Goal: Task Accomplishment & Management: Manage account settings

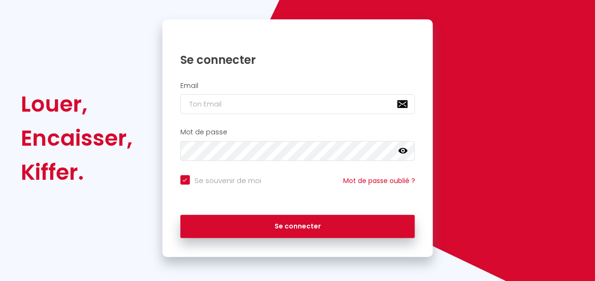
scroll to position [86, 0]
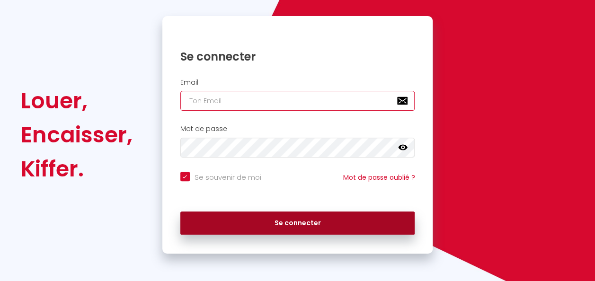
type input "[EMAIL_ADDRESS][DOMAIN_NAME]"
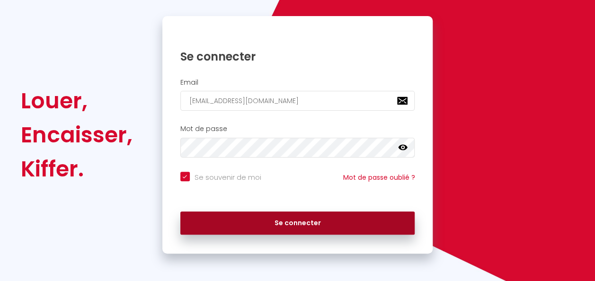
click at [308, 227] on button "Se connecter" at bounding box center [297, 224] width 235 height 24
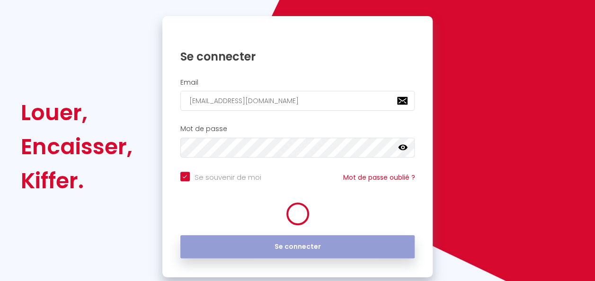
checkbox input "true"
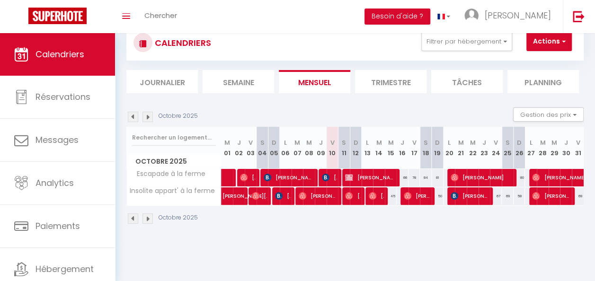
scroll to position [33, 0]
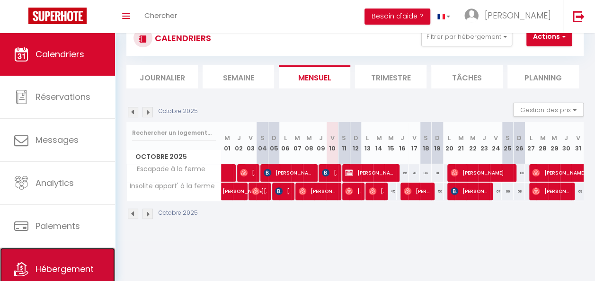
click at [77, 271] on span "Hébergement" at bounding box center [64, 269] width 58 height 12
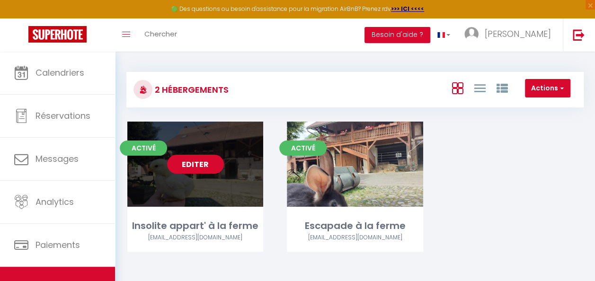
click at [201, 165] on link "Editer" at bounding box center [195, 164] width 57 height 19
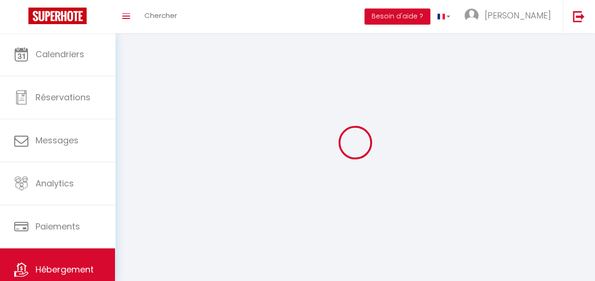
select select "1"
select select
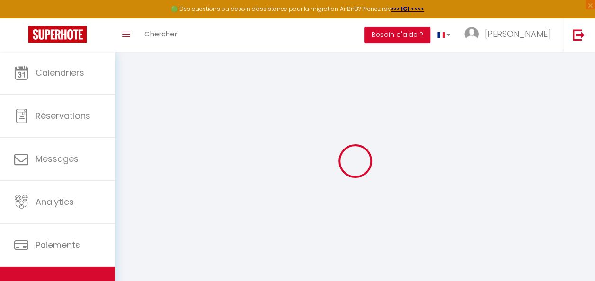
select select
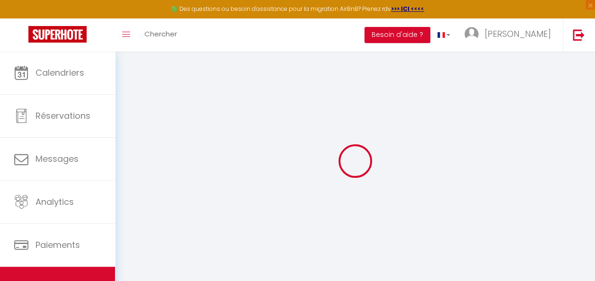
select select
checkbox input "false"
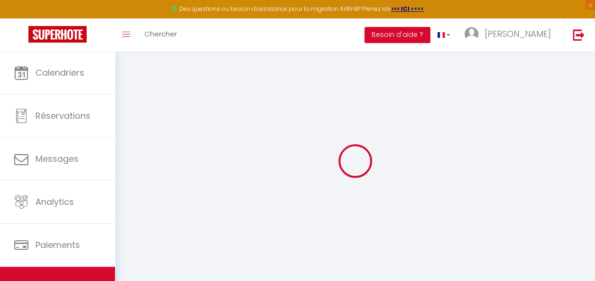
select select
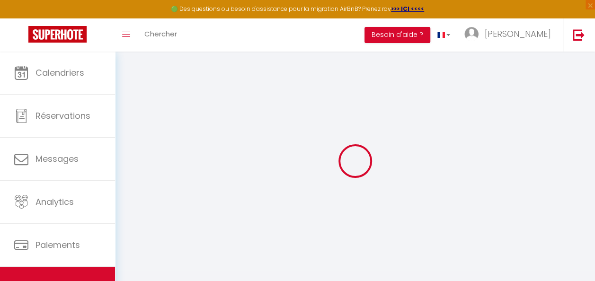
select select
checkbox input "false"
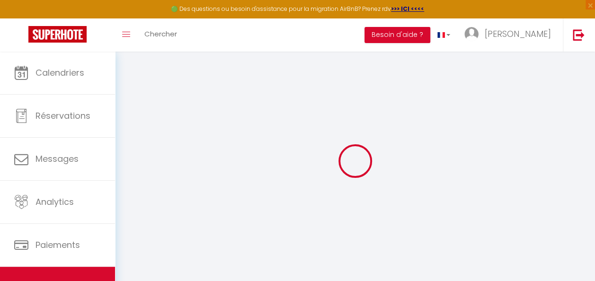
checkbox input "false"
select select
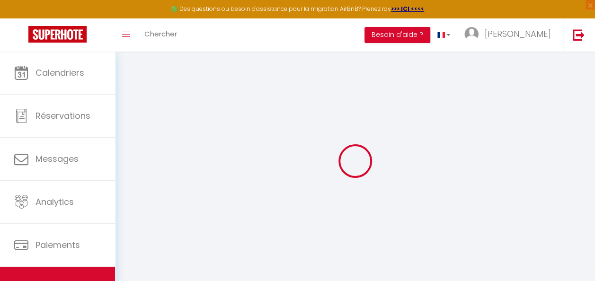
select select
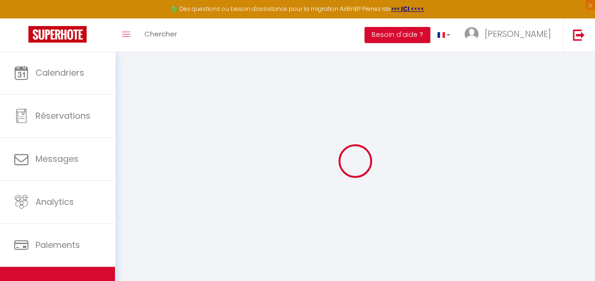
checkbox input "false"
select select
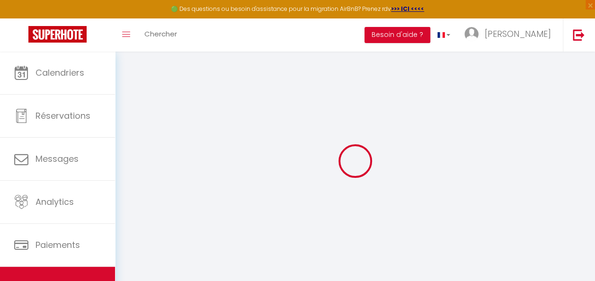
select select
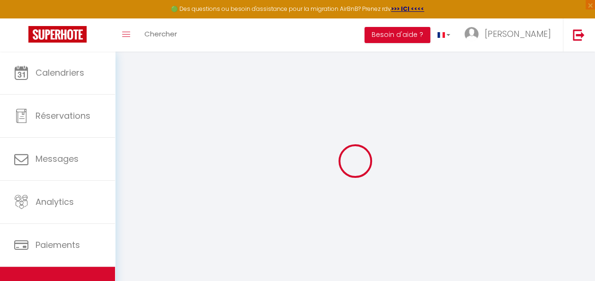
select select
checkbox input "false"
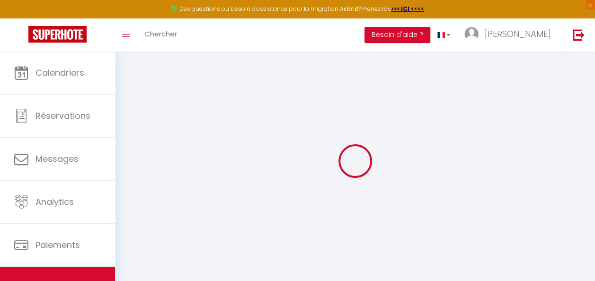
checkbox input "false"
select select
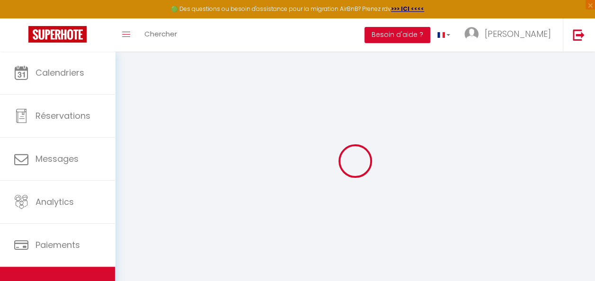
select select
checkbox input "false"
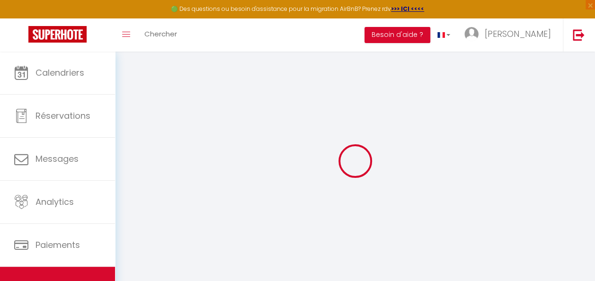
checkbox input "false"
select select
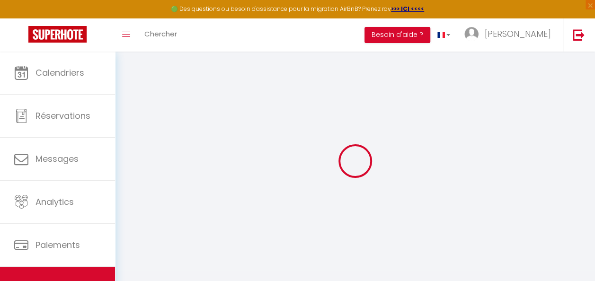
type input "Insolite appart' à la ferme"
type input "[PERSON_NAME]"
type input "Pointel"
type input "154"
type input "68180"
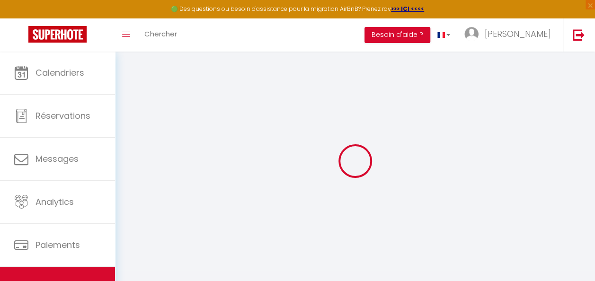
type input "HORBOURG WIHR"
select select "bnb"
select select "farm_stay"
select select "2"
type input "50"
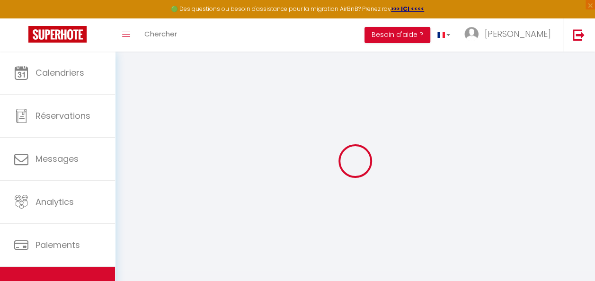
type input "1"
type input "47"
type input "2.2"
type input "0"
type input "200"
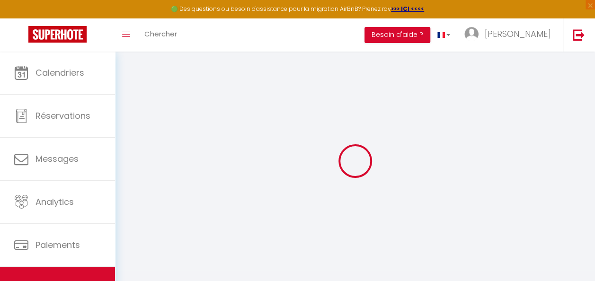
type input "20"
select select
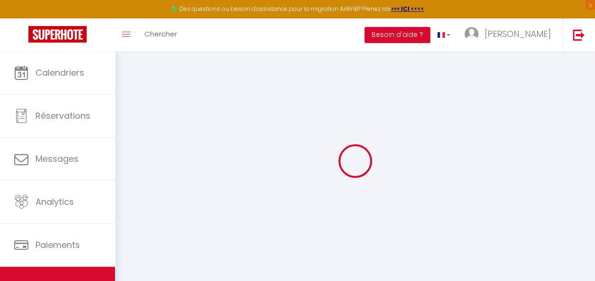
select select
type input "[STREET_ADDRESS]"
type input "68180"
type input "Horbourg-Wihr"
type input "[EMAIL_ADDRESS][DOMAIN_NAME]"
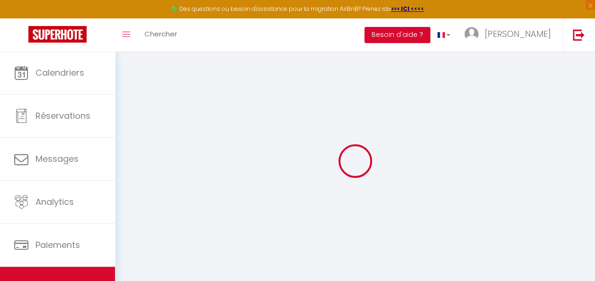
select select "15918"
checkbox input "true"
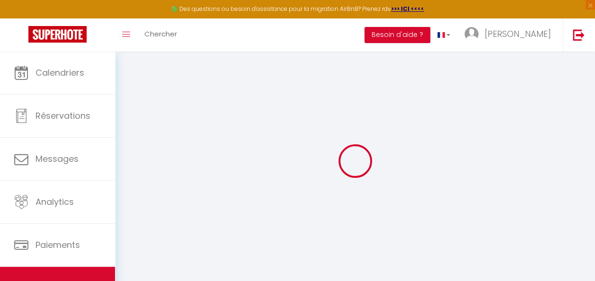
radio input "true"
type input "0"
type input "47"
type input "0"
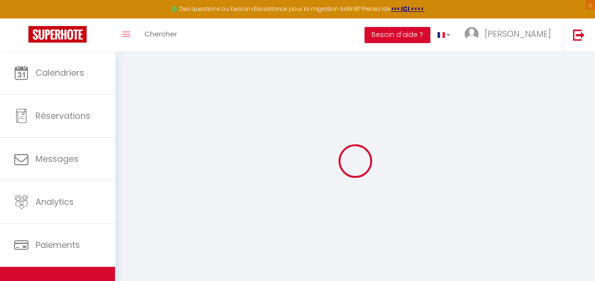
select select "51204"
select select
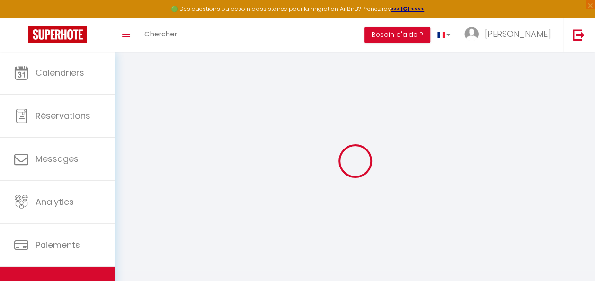
select select
checkbox input "true"
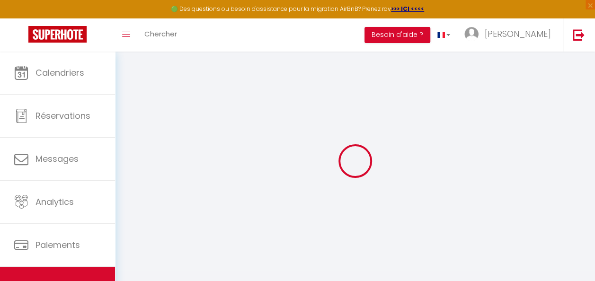
select select
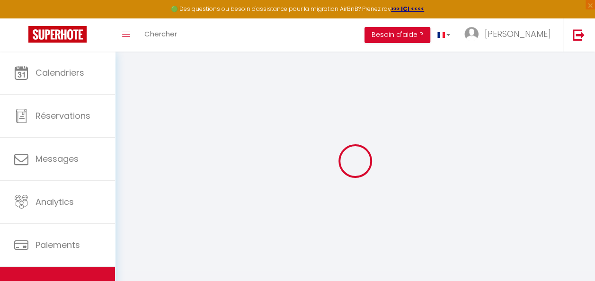
checkbox input "true"
select select
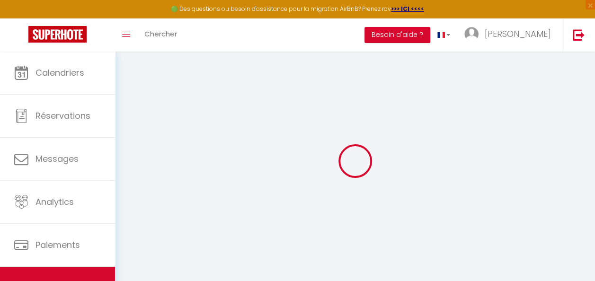
select select
checkbox input "true"
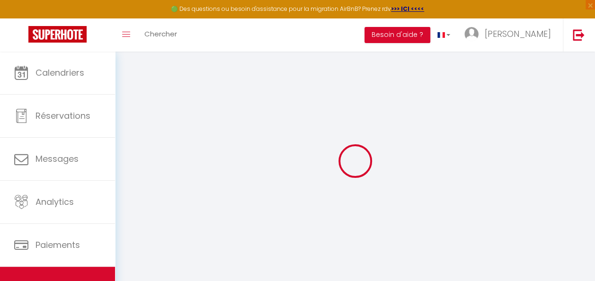
checkbox input "true"
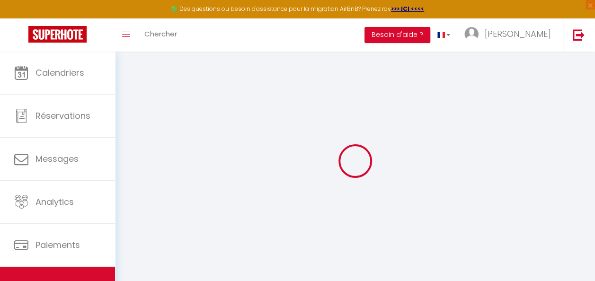
checkbox input "true"
select select "16:00"
select select "00:00"
select select "10:30"
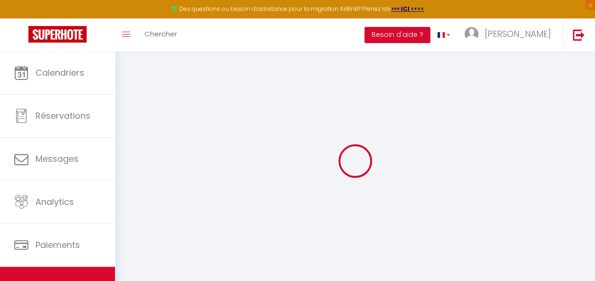
select select "15"
select select "30"
checkbox input "true"
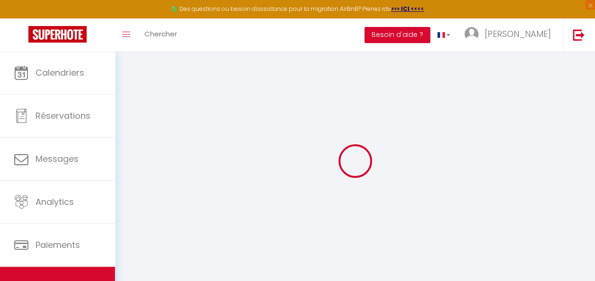
checkbox input "true"
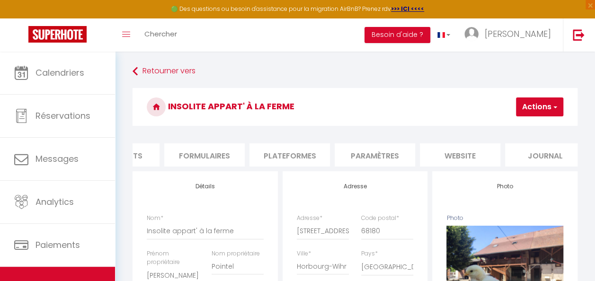
scroll to position [0, 407]
click at [445, 151] on li "website" at bounding box center [447, 154] width 80 height 23
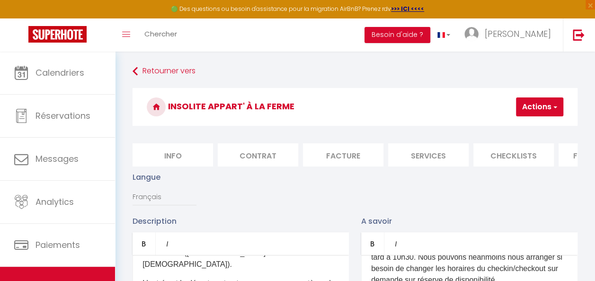
click at [261, 155] on li "Contrat" at bounding box center [258, 154] width 80 height 23
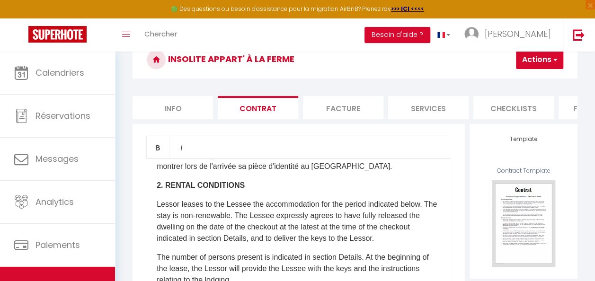
scroll to position [331, 0]
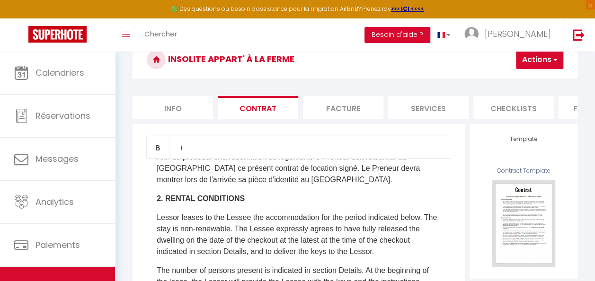
drag, startPoint x: 301, startPoint y: 208, endPoint x: 311, endPoint y: 202, distance: 12.3
click at [310, 186] on p "Afin de procéder à la réservation du logement, le Preneur doit retourner au [GE…" at bounding box center [299, 168] width 284 height 34
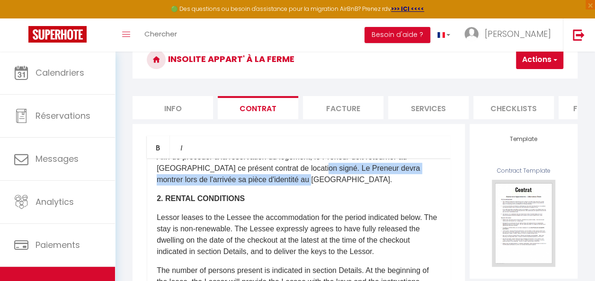
click at [313, 186] on p "Afin de procéder à la réservation du logement, le Preneur doit retourner au [GE…" at bounding box center [299, 168] width 284 height 34
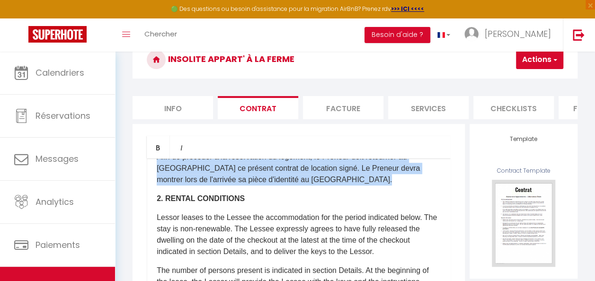
click at [319, 186] on p "Afin de procéder à la réservation du logement, le Preneur doit retourner au [GE…" at bounding box center [299, 168] width 284 height 34
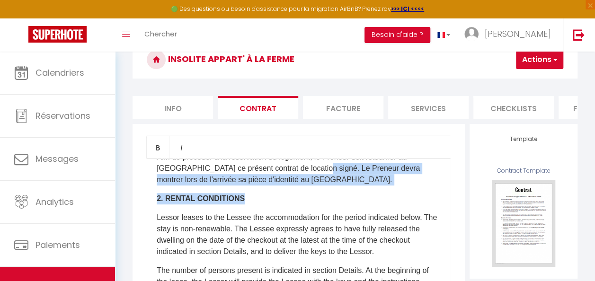
drag, startPoint x: 306, startPoint y: 217, endPoint x: 314, endPoint y: 200, distance: 18.4
click at [307, 186] on p "Afin de procéder à la réservation du logement, le Preneur doit retourner au [GE…" at bounding box center [299, 168] width 284 height 34
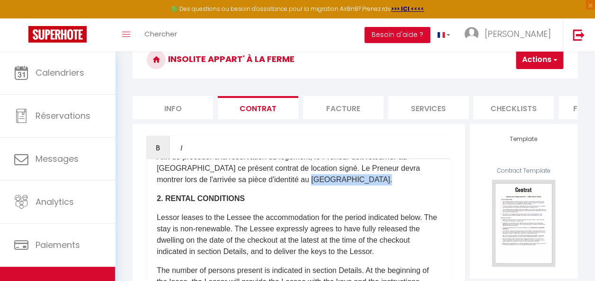
click at [307, 186] on p "Afin de procéder à la réservation du logement, le Preneur doit retourner au [GE…" at bounding box center [299, 168] width 284 height 34
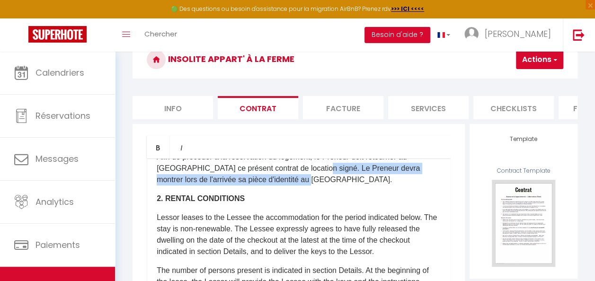
drag, startPoint x: 312, startPoint y: 197, endPoint x: 309, endPoint y: 208, distance: 11.7
click at [309, 186] on p "Afin de procéder à la réservation du logement, le Preneur doit retourner au [GE…" at bounding box center [299, 168] width 284 height 34
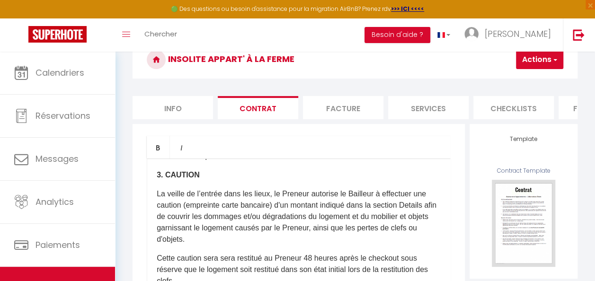
scroll to position [521, 0]
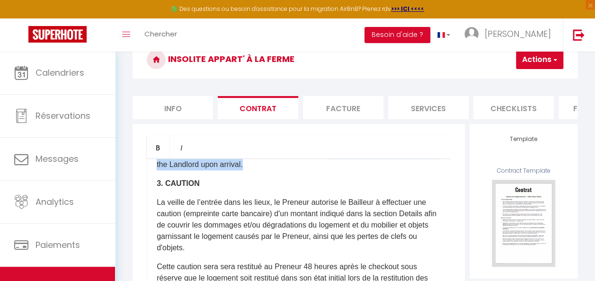
drag, startPoint x: 336, startPoint y: 184, endPoint x: 336, endPoint y: 193, distance: 9.0
click at [336, 170] on p "In order to proceed with the reservation of the accommodation, the Lessee must …" at bounding box center [299, 153] width 284 height 34
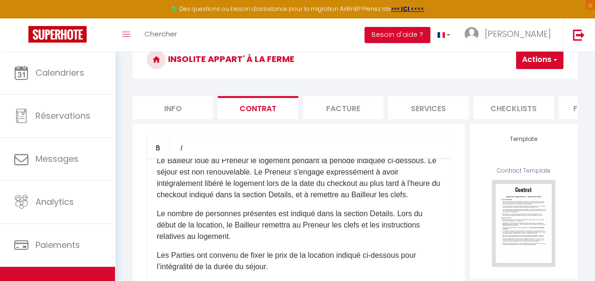
scroll to position [189, 0]
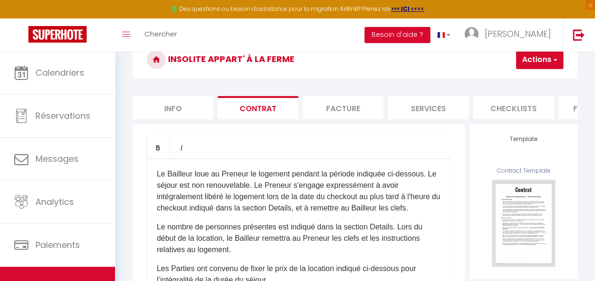
click at [328, 214] on p "Le Bailleur loue au Preneur le logement pendant la période indiquée ci-dessous.…" at bounding box center [299, 190] width 284 height 45
drag, startPoint x: 328, startPoint y: 228, endPoint x: 328, endPoint y: 237, distance: 8.5
click at [328, 214] on p "Le Bailleur loue au Preneur le logement pendant la période indiquée ci-dessous.…" at bounding box center [299, 190] width 284 height 45
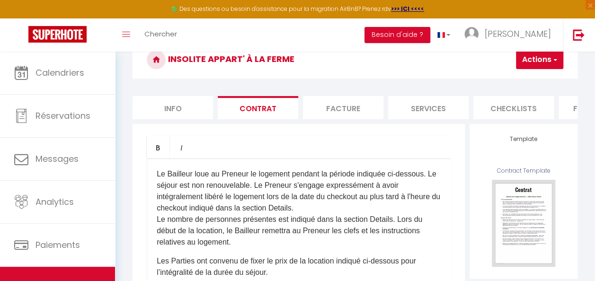
scroll to position [237, 0]
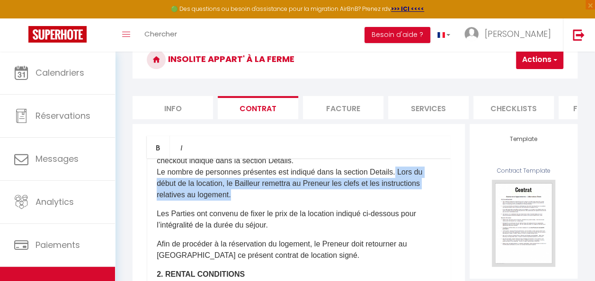
drag, startPoint x: 396, startPoint y: 191, endPoint x: 392, endPoint y: 216, distance: 25.0
click at [392, 201] on p "Le Bailleur loue au Preneur le logement pendant la période indiquée ci-dessous.…" at bounding box center [299, 161] width 284 height 80
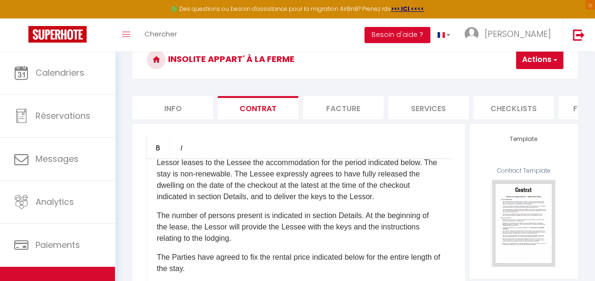
scroll to position [331, 0]
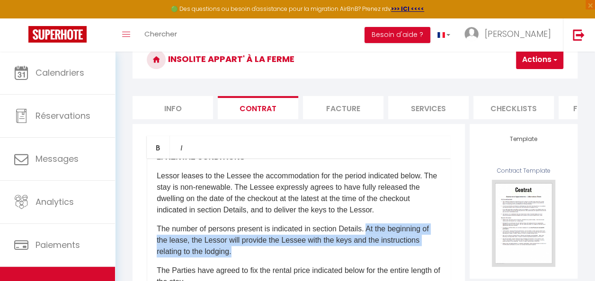
drag, startPoint x: 369, startPoint y: 248, endPoint x: 375, endPoint y: 267, distance: 20.2
click at [375, 257] on p "The number of persons present is indicated in section Details. At the beginning…" at bounding box center [299, 240] width 284 height 34
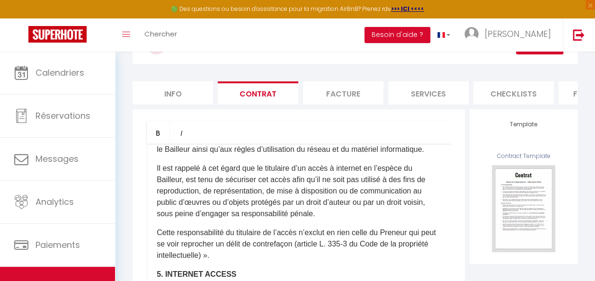
scroll to position [0, 0]
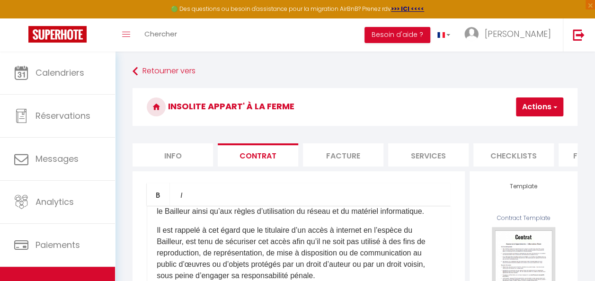
click at [539, 111] on button "Actions" at bounding box center [539, 106] width 47 height 19
click at [536, 112] on button "Actions" at bounding box center [539, 106] width 47 height 19
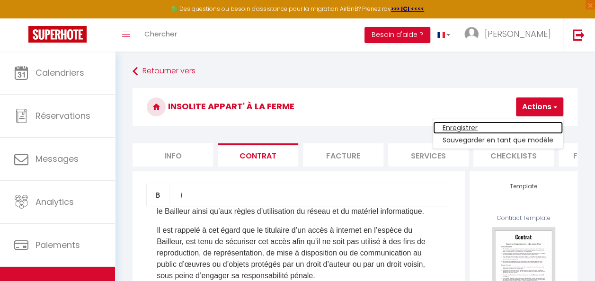
click at [459, 124] on link "Enregistrer" at bounding box center [498, 128] width 130 height 12
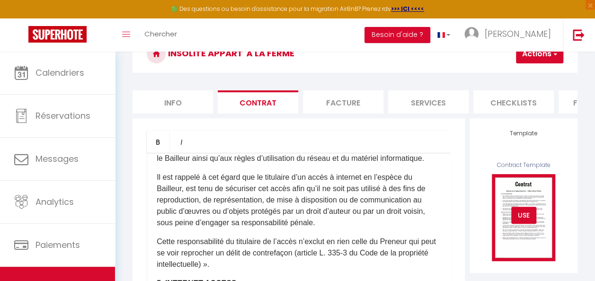
scroll to position [15, 0]
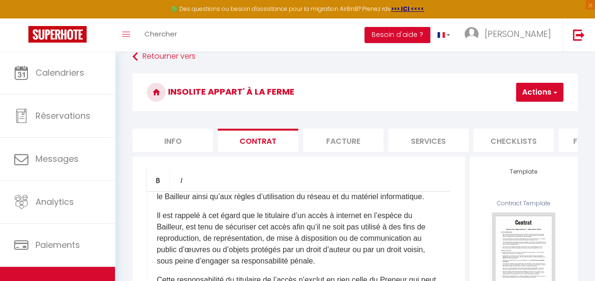
click at [426, 137] on li "Services" at bounding box center [428, 140] width 80 height 23
select select
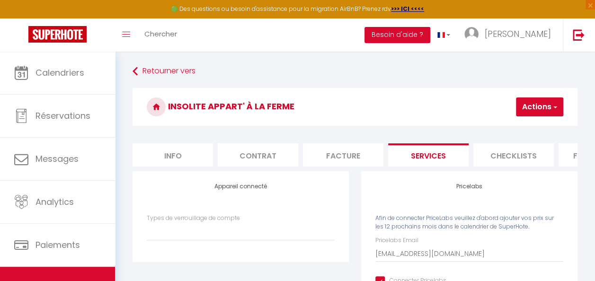
click at [500, 154] on li "Checklists" at bounding box center [513, 154] width 80 height 23
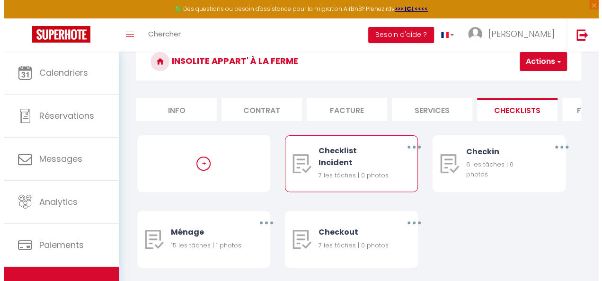
scroll to position [82, 0]
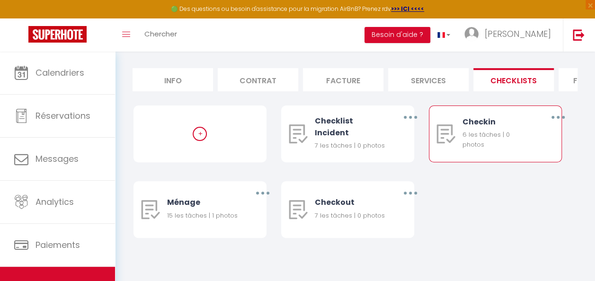
click at [553, 119] on button "button" at bounding box center [557, 117] width 25 height 18
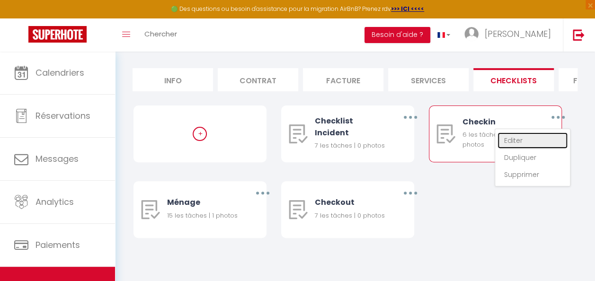
click at [508, 141] on link "Editer" at bounding box center [532, 141] width 70 height 16
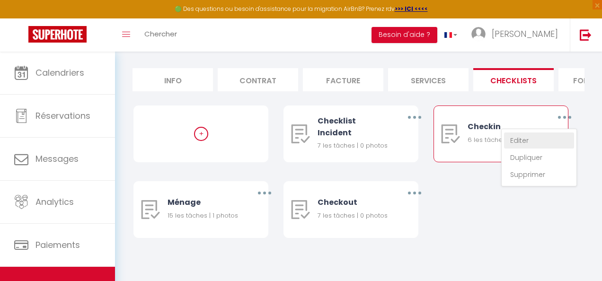
type input "Checkin"
type input "Procédure à suivre lors du checkin"
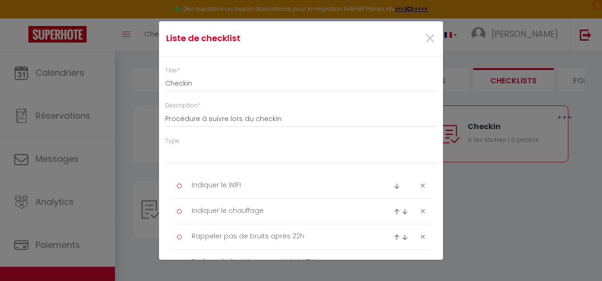
select select "3"
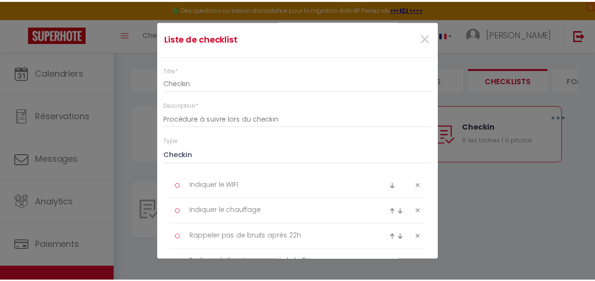
scroll to position [0, 0]
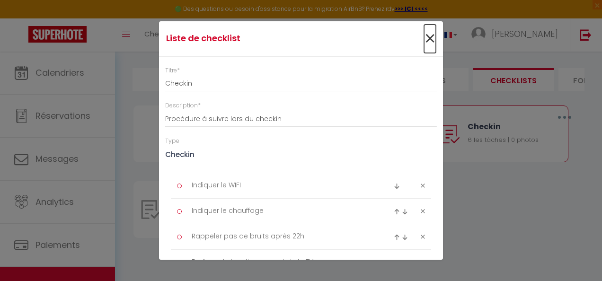
click at [424, 36] on span "×" at bounding box center [430, 39] width 12 height 28
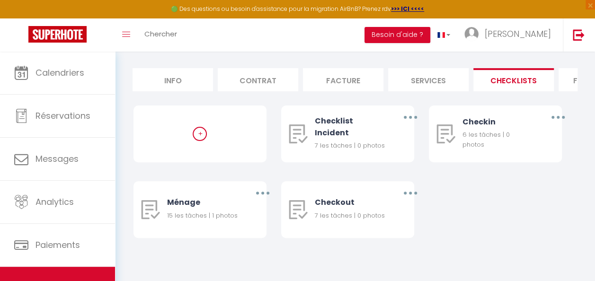
click at [185, 76] on li "Info" at bounding box center [173, 79] width 80 height 23
checkbox input "true"
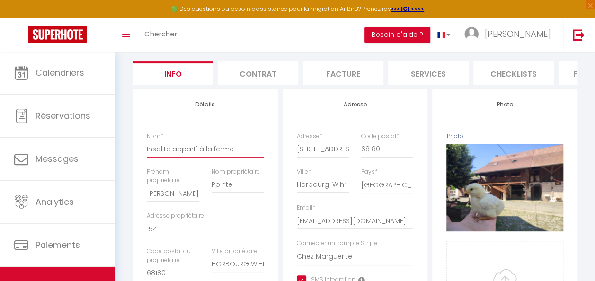
click at [147, 155] on input "Insolite appart' à la ferme" at bounding box center [205, 149] width 117 height 17
click at [146, 156] on div "Nom * Insolite appart' à la ferme" at bounding box center [205, 149] width 129 height 35
click at [149, 156] on input "Insolite appart' à la ferme" at bounding box center [205, 149] width 117 height 17
type input "LInsolite appart' à la ferme"
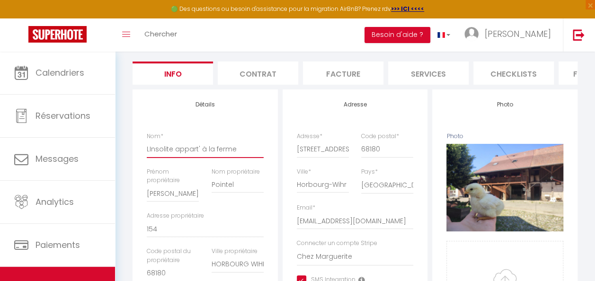
checkbox input "true"
type input "LeInsolite appart' à la ferme"
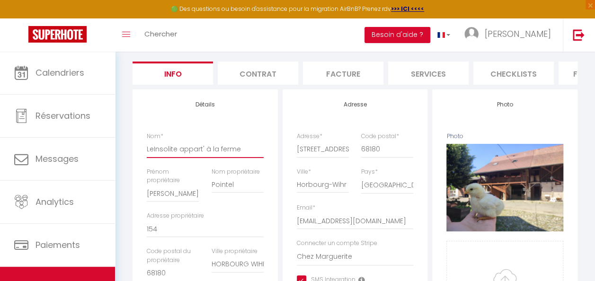
checkbox input "true"
type input "Le Insolite appart' à la ferme"
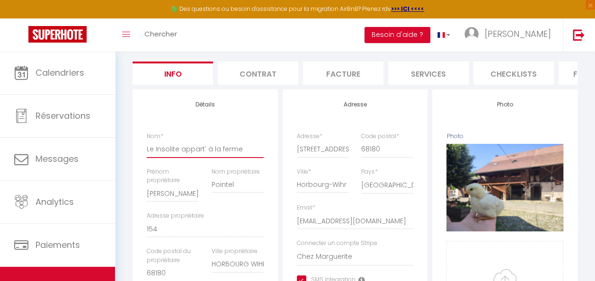
checkbox input "true"
type input "Le PInsolite appart' à la ferme"
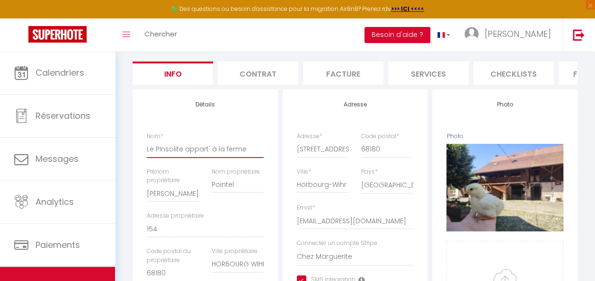
checkbox input "true"
type input "Le PiInsolite appart' à la ferme"
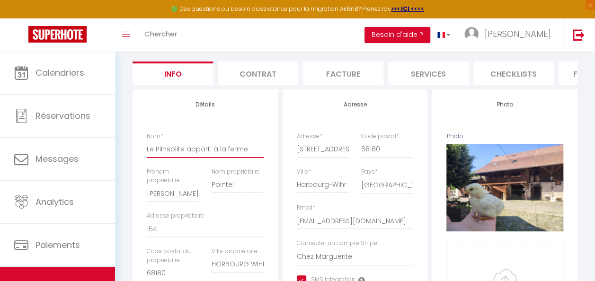
checkbox input "true"
type input "Le PiouInsolite appart' à la ferme"
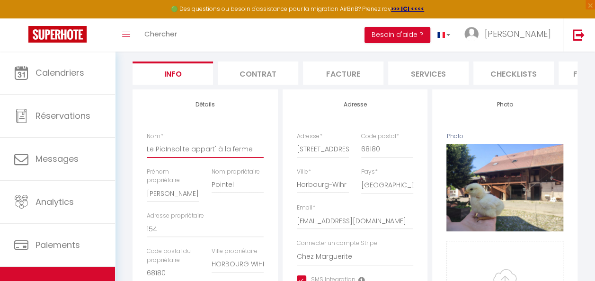
checkbox input "true"
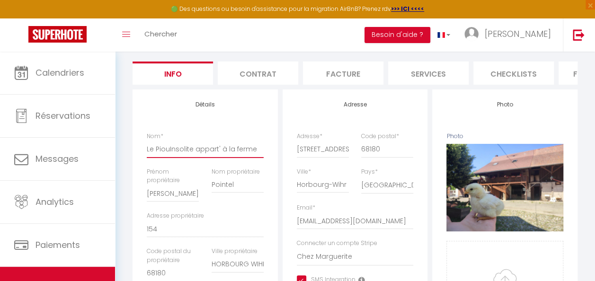
checkbox input "true"
type input "Le PioupInsolite appart' à la ferme"
checkbox input "true"
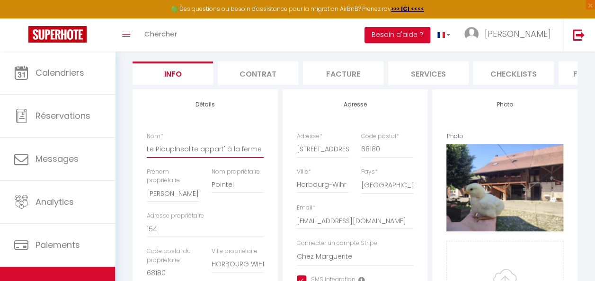
checkbox input "true"
type input "Le PioupiInsolite appart' à la ferme"
checkbox input "true"
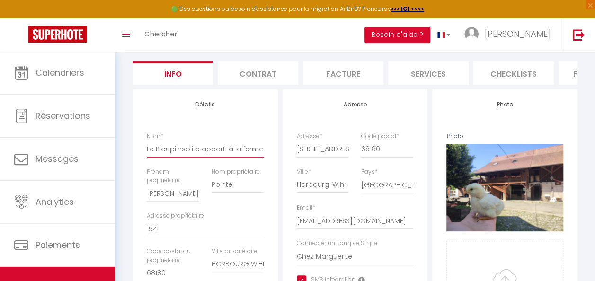
checkbox input "true"
type input "Le PioupioInsolite appart' à la ferme"
checkbox input "true"
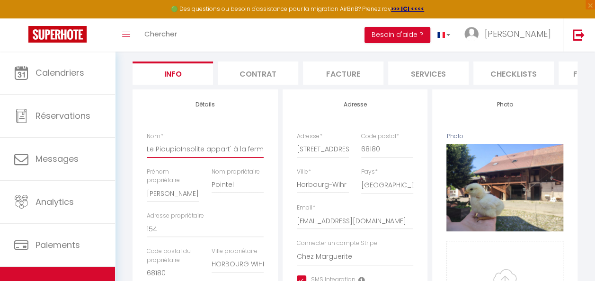
checkbox input "true"
type input "Le PioupiouInsolite appart' à la ferme"
checkbox input "true"
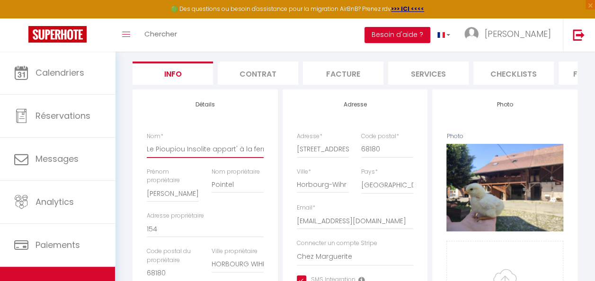
click at [233, 157] on input "Le Pioupiou Insolite appart' à la ferme" at bounding box center [205, 149] width 117 height 17
click at [185, 158] on input "Le Pioupiou Insolite à la ferme" at bounding box center [205, 149] width 117 height 17
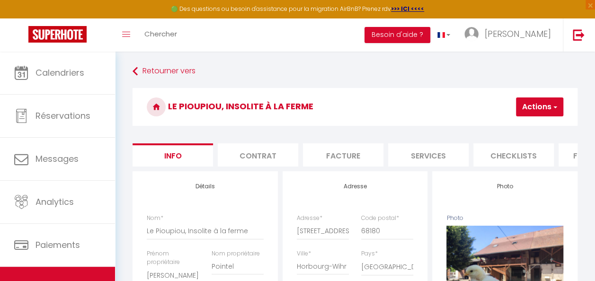
click at [550, 107] on button "Actions" at bounding box center [539, 106] width 47 height 19
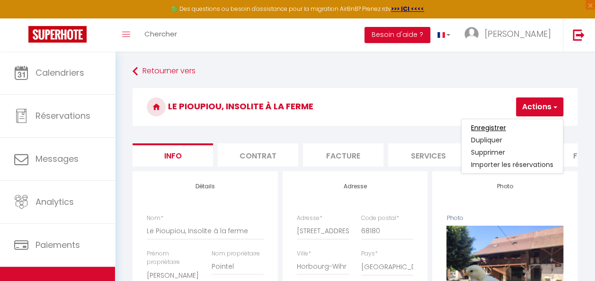
click at [484, 129] on input "Enregistrer" at bounding box center [488, 127] width 35 height 9
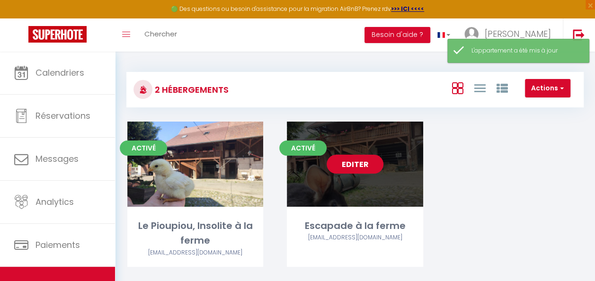
click at [362, 168] on link "Editer" at bounding box center [355, 164] width 57 height 19
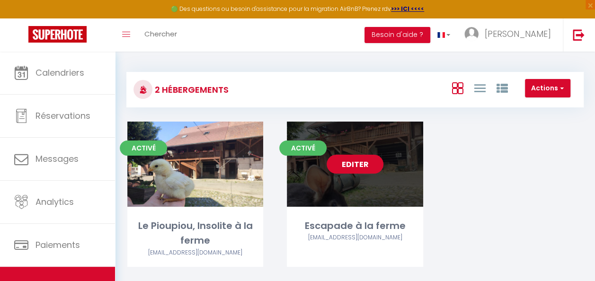
click at [355, 168] on link "Editer" at bounding box center [355, 164] width 57 height 19
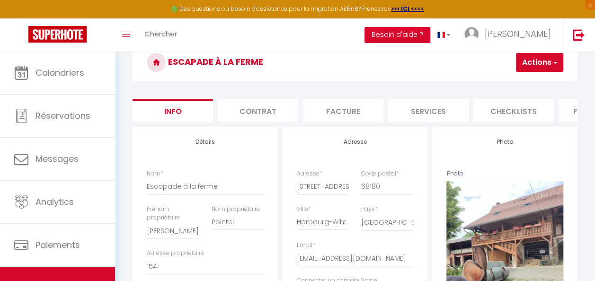
scroll to position [47, 0]
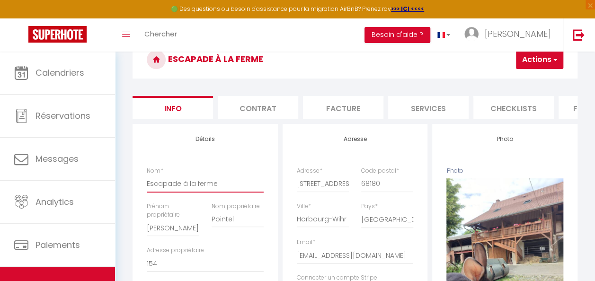
click at [150, 191] on input "Escapade à la ferme" at bounding box center [205, 183] width 117 height 17
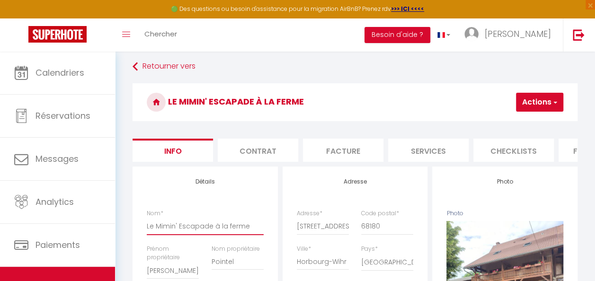
scroll to position [0, 0]
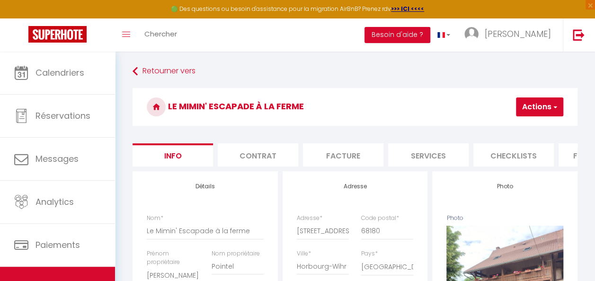
click at [539, 111] on button "Actions" at bounding box center [539, 106] width 47 height 19
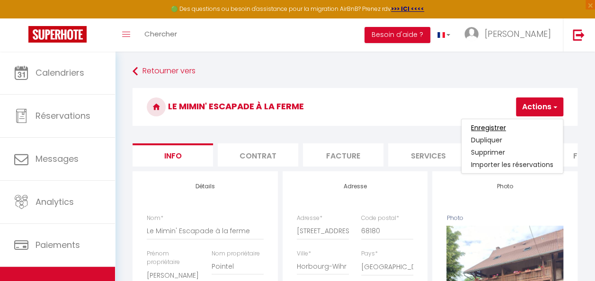
click at [486, 126] on input "Enregistrer" at bounding box center [488, 127] width 35 height 9
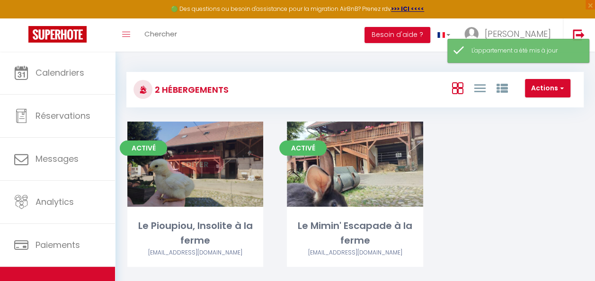
click at [196, 163] on link "Editer" at bounding box center [195, 164] width 57 height 19
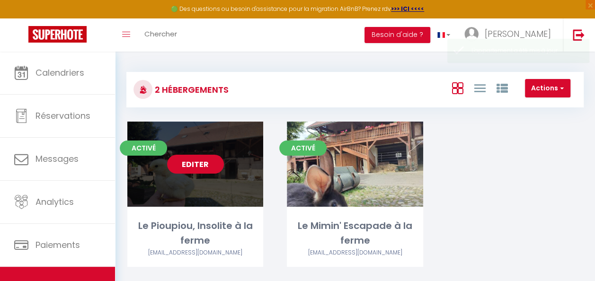
click at [196, 166] on link "Editer" at bounding box center [195, 164] width 57 height 19
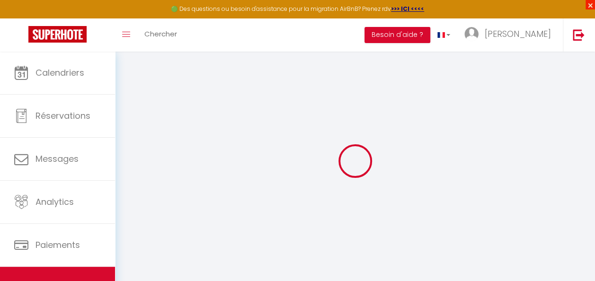
click at [590, 5] on span "×" at bounding box center [589, 4] width 9 height 9
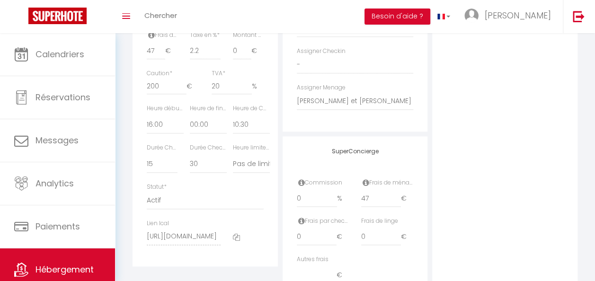
scroll to position [473, 0]
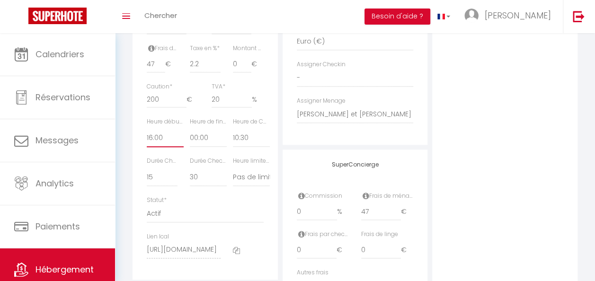
click at [151, 142] on select "00:00 00:15 00:30 00:45 01:00 01:15 01:30 01:45 02:00 02:15 02:30 02:45 03:00" at bounding box center [165, 138] width 37 height 18
click at [148, 146] on select "00:00 00:15 00:30 00:45 01:00 01:15 01:30 01:45 02:00 02:15 02:30 02:45 03:00" at bounding box center [165, 138] width 37 height 18
click at [151, 146] on select "00:00 00:15 00:30 00:45 01:00 01:15 01:30 01:45 02:00 02:15 02:30 02:45 03:00" at bounding box center [165, 138] width 37 height 18
click at [147, 136] on select "00:00 00:15 00:30 00:45 01:00 01:15 01:30 01:45 02:00 02:15 02:30 02:45 03:00" at bounding box center [165, 138] width 37 height 18
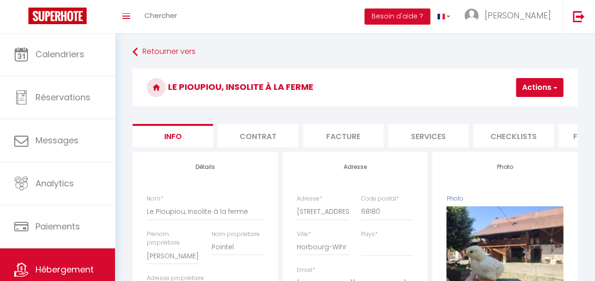
scroll to position [0, 0]
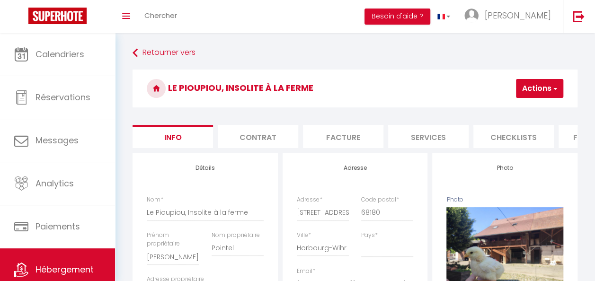
click at [529, 85] on button "Actions" at bounding box center [539, 88] width 47 height 19
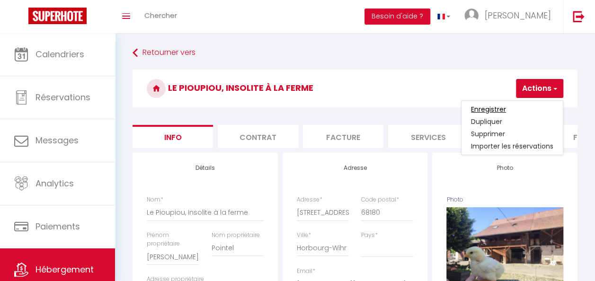
click at [480, 110] on input "Enregistrer" at bounding box center [488, 109] width 35 height 9
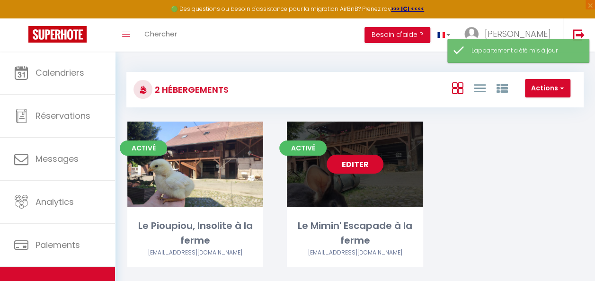
click at [350, 161] on link "Editer" at bounding box center [355, 164] width 57 height 19
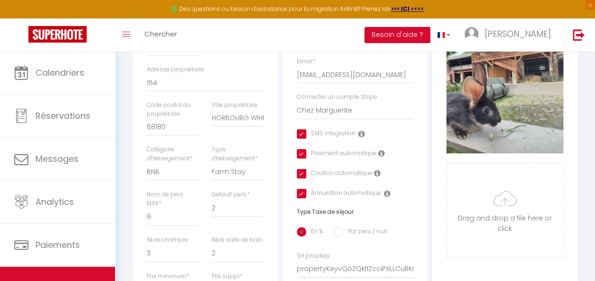
scroll to position [237, 0]
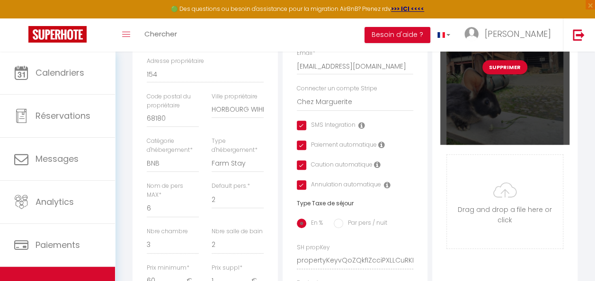
click at [515, 124] on div "Supprimer" at bounding box center [504, 67] width 129 height 156
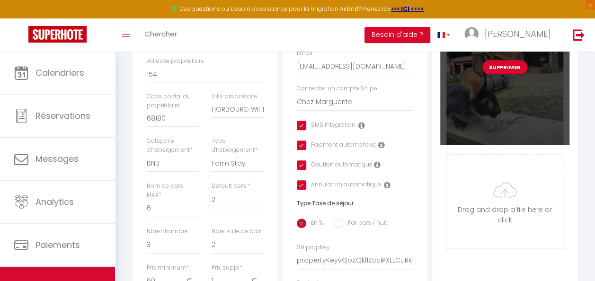
click at [513, 96] on div "Supprimer" at bounding box center [504, 67] width 129 height 156
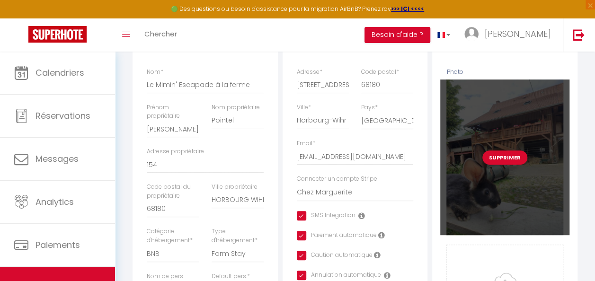
scroll to position [142, 0]
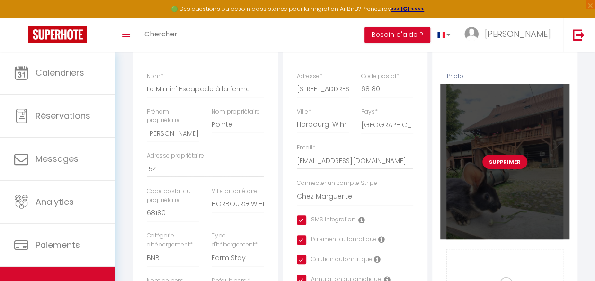
click at [541, 119] on div "Supprimer" at bounding box center [504, 162] width 129 height 156
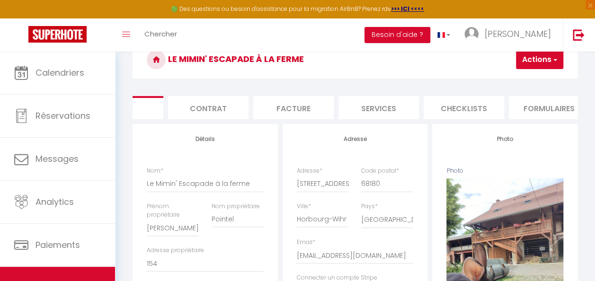
scroll to position [0, 57]
click at [546, 111] on li "Formulaires" at bounding box center [542, 107] width 80 height 23
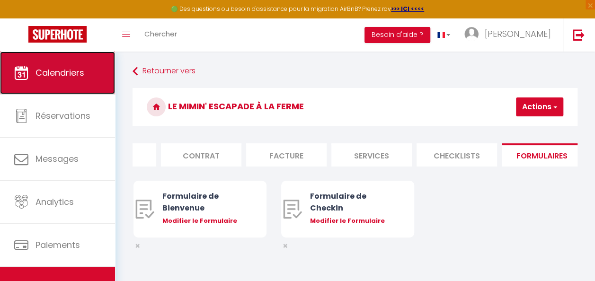
click at [59, 71] on span "Calendriers" at bounding box center [59, 73] width 49 height 12
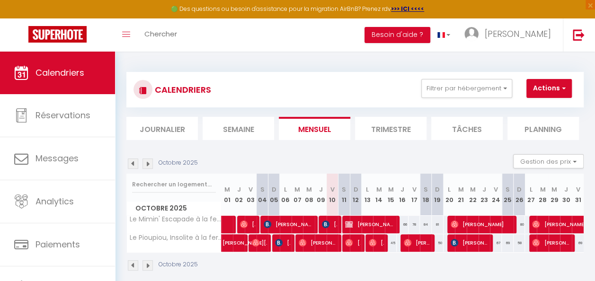
scroll to position [47, 0]
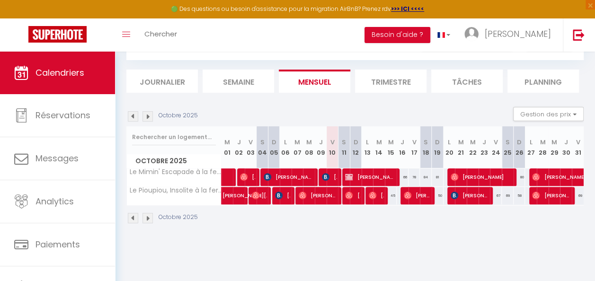
click at [402, 81] on li "Trimestre" at bounding box center [390, 81] width 71 height 23
